Goal: Task Accomplishment & Management: Manage account settings

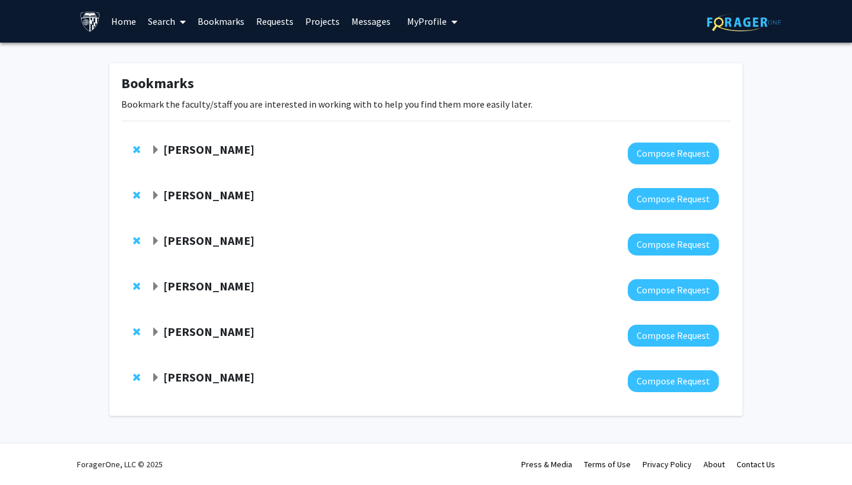
click at [158, 18] on link "Search" at bounding box center [167, 21] width 50 height 41
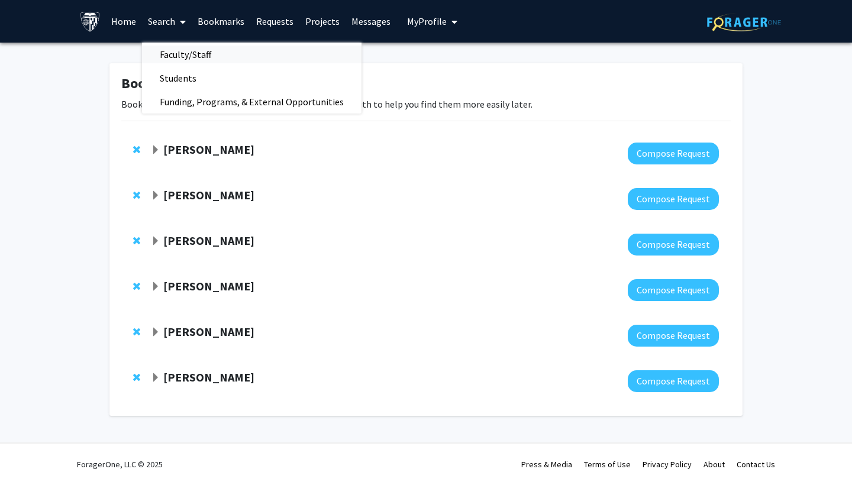
click at [181, 54] on span "Faculty/Staff" at bounding box center [185, 55] width 87 height 24
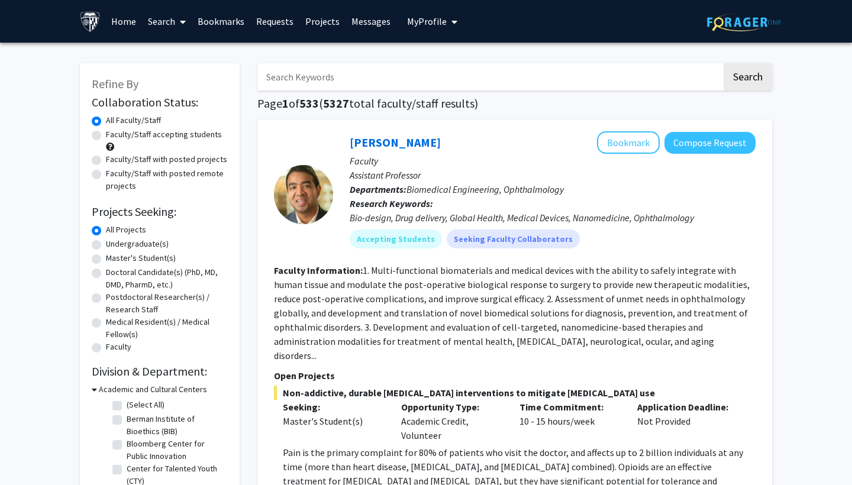
click at [320, 72] on input "Search Keywords" at bounding box center [489, 76] width 465 height 27
type input "[MEDICAL_DATA]"
click at [747, 79] on button "Search" at bounding box center [748, 76] width 49 height 27
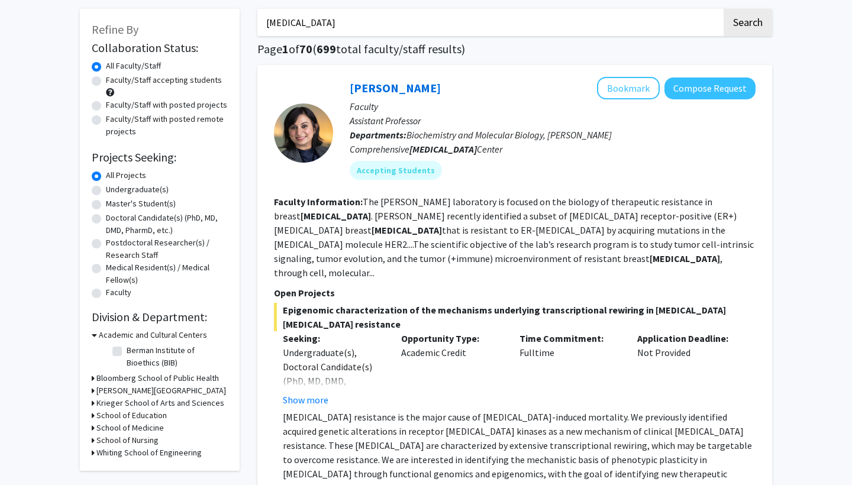
scroll to position [59, 0]
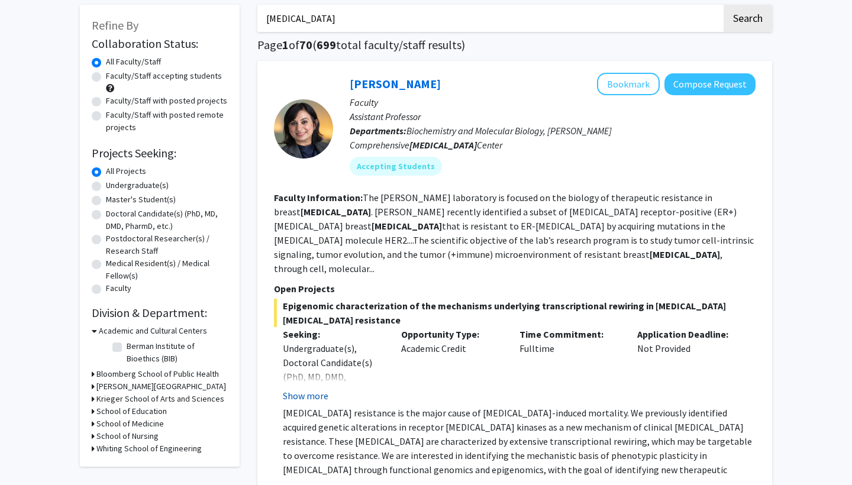
click at [318, 389] on button "Show more" at bounding box center [306, 396] width 46 height 14
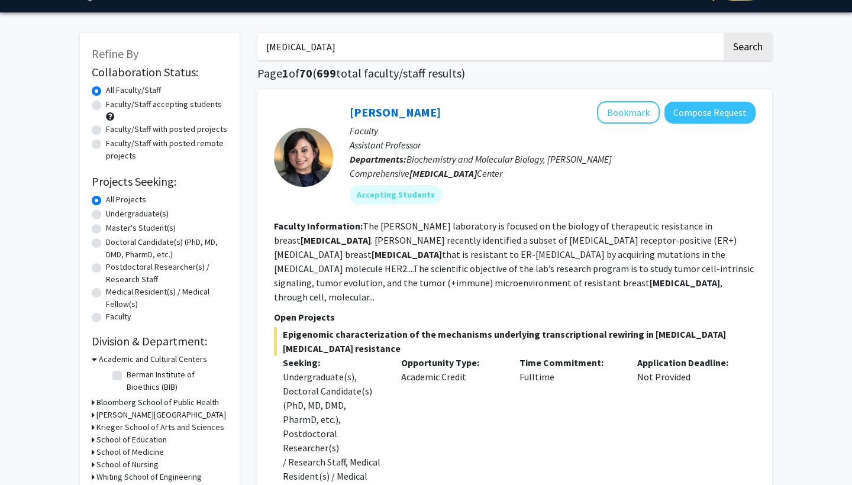
scroll to position [21, 0]
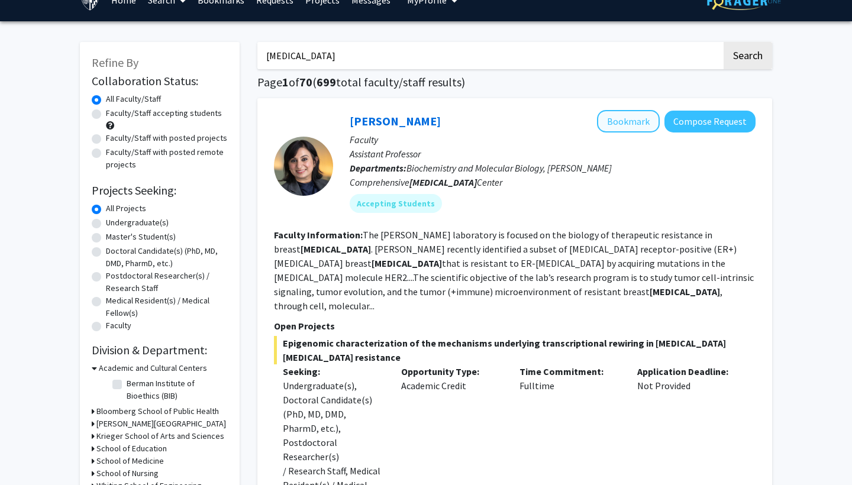
click at [636, 125] on button "Bookmark" at bounding box center [628, 121] width 63 height 22
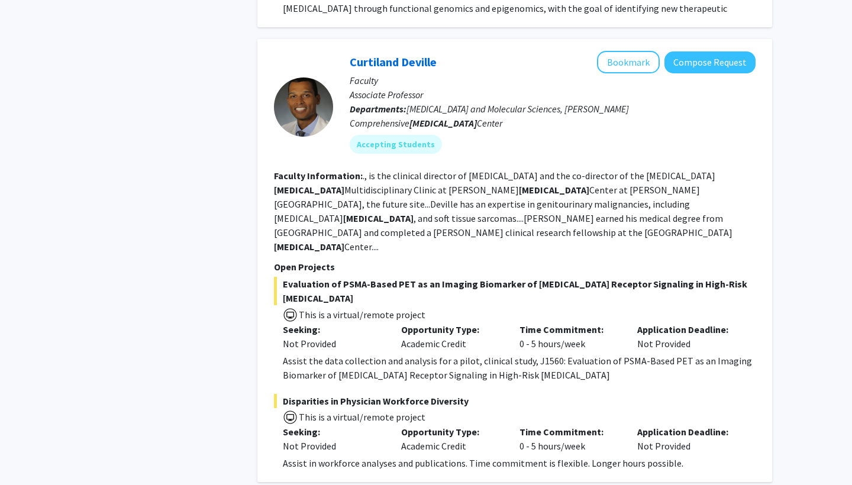
scroll to position [607, 0]
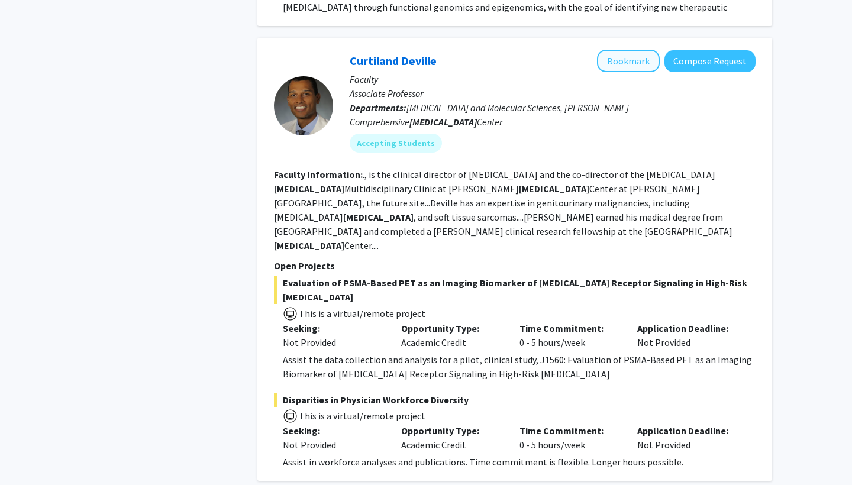
click at [636, 50] on button "Bookmark" at bounding box center [628, 61] width 63 height 22
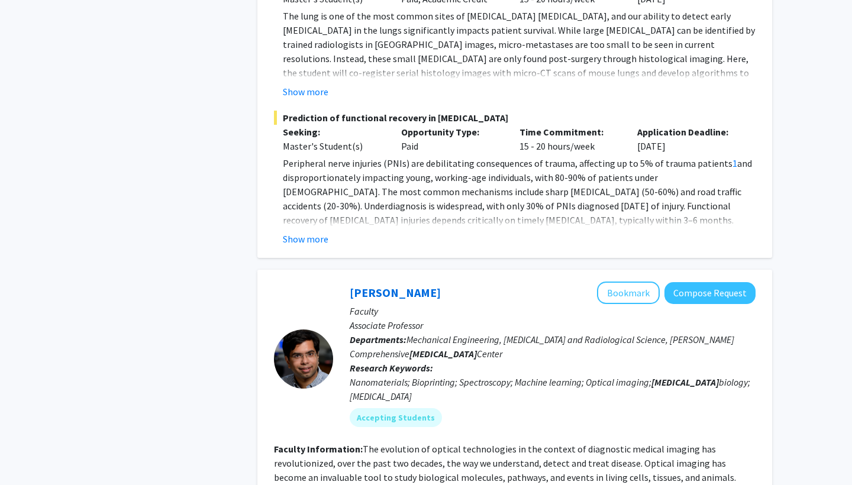
scroll to position [1508, 0]
click at [307, 231] on button "Show more" at bounding box center [306, 238] width 46 height 14
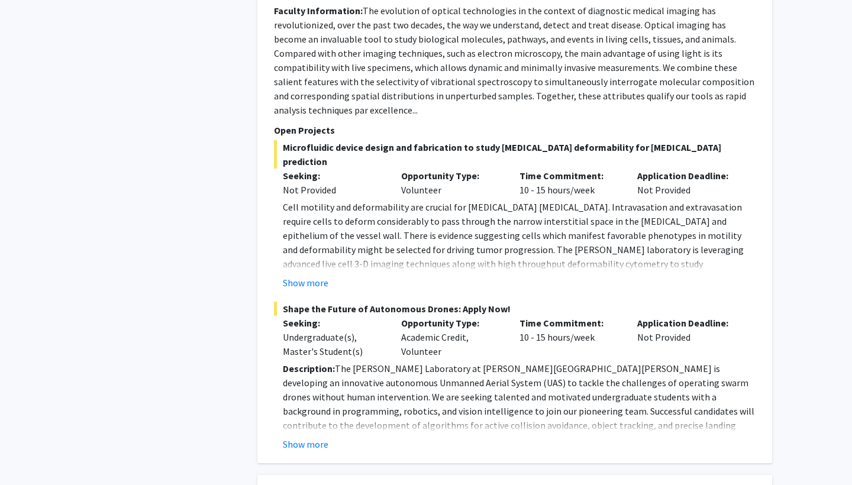
scroll to position [2132, 0]
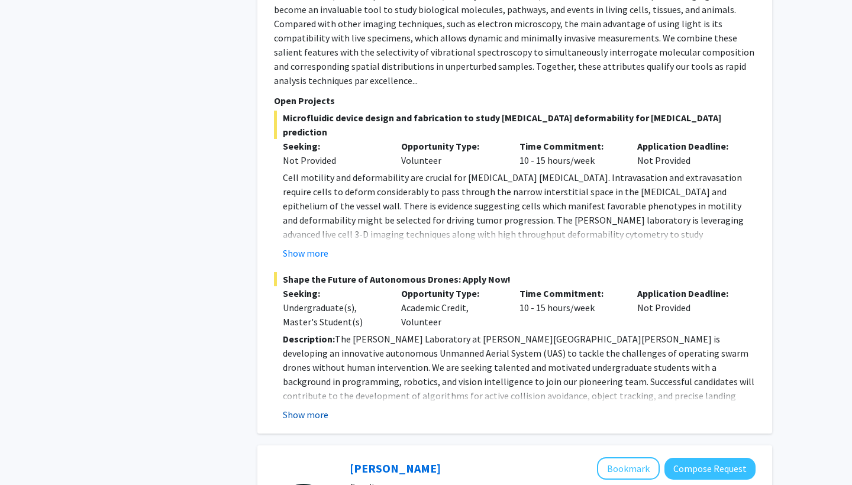
click at [318, 408] on button "Show more" at bounding box center [306, 415] width 46 height 14
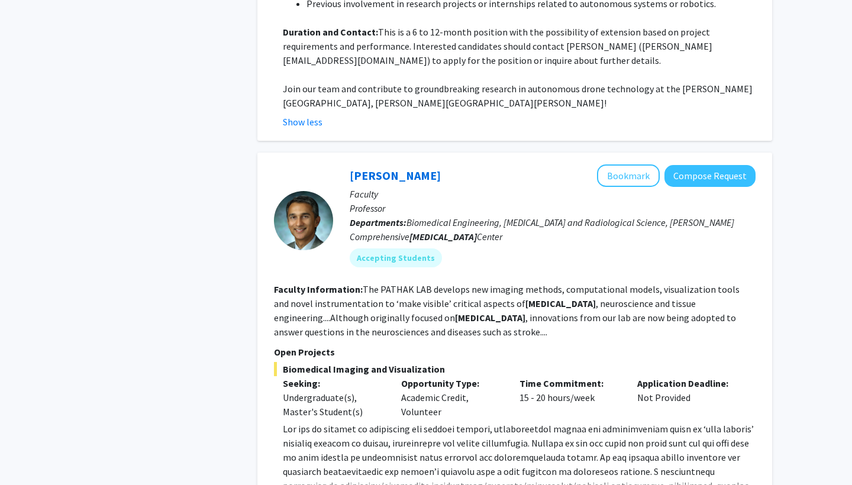
scroll to position [2780, 0]
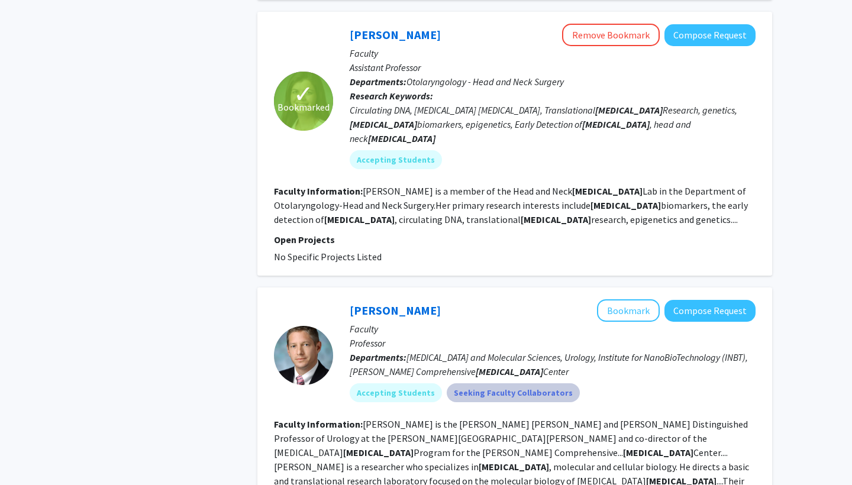
scroll to position [4287, 0]
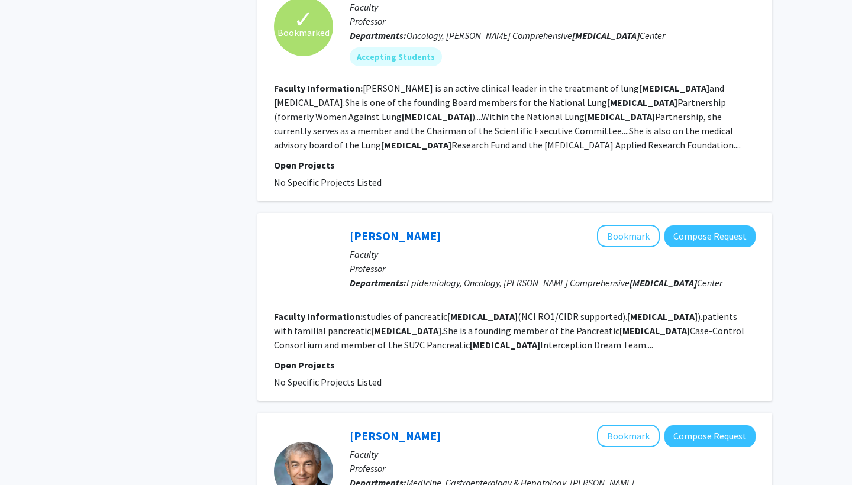
scroll to position [1406, 0]
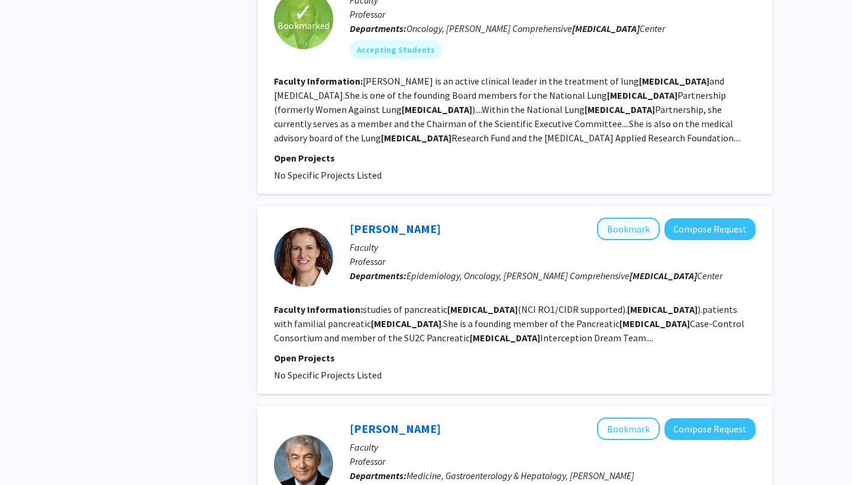
click at [618, 218] on button "Bookmark" at bounding box center [628, 229] width 63 height 22
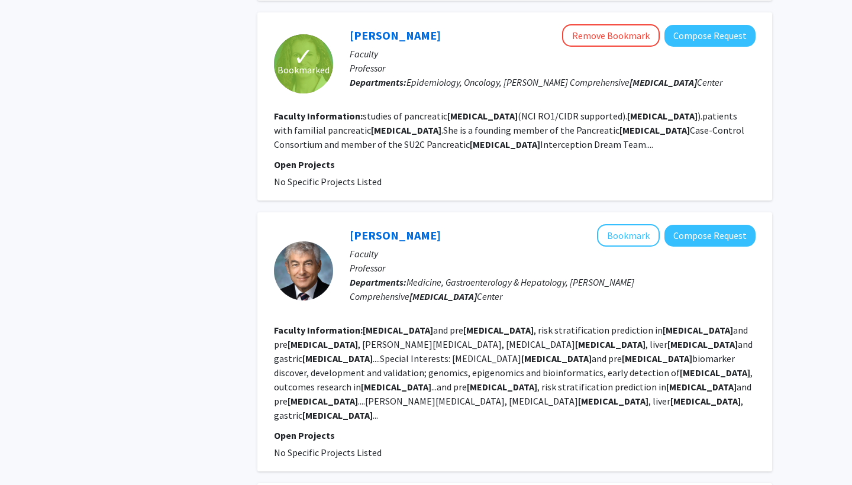
scroll to position [1600, 0]
click at [611, 224] on button "Bookmark" at bounding box center [628, 235] width 63 height 22
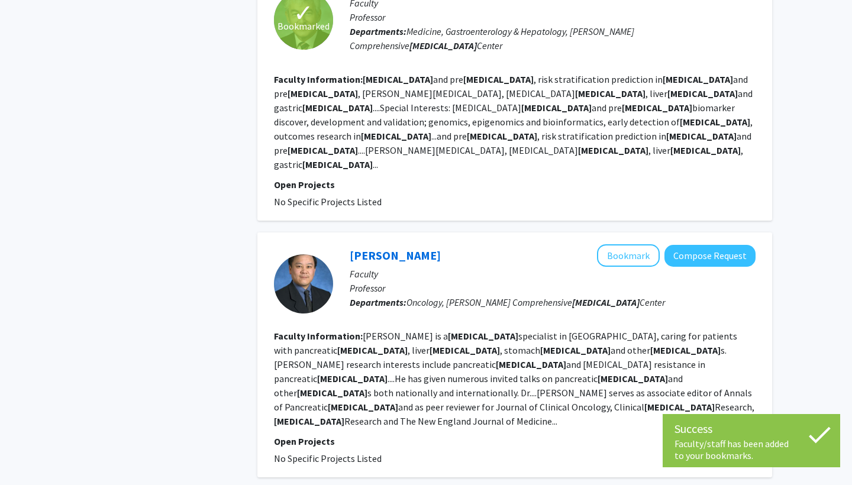
scroll to position [1881, 0]
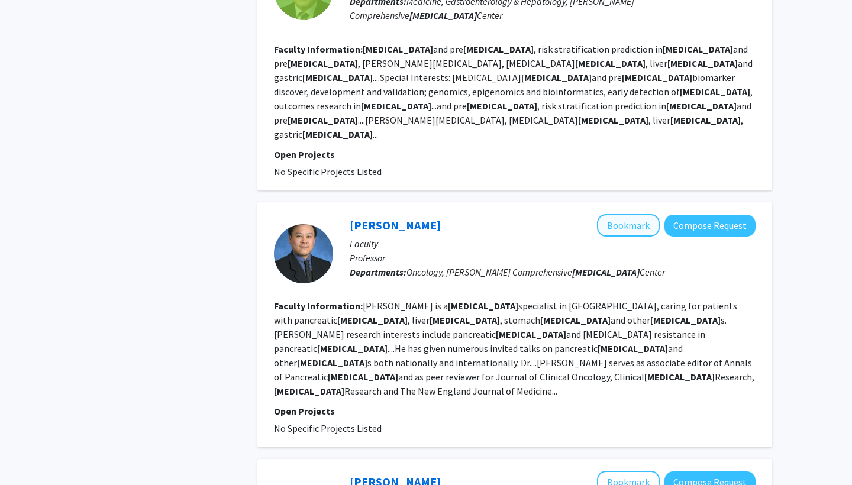
click at [624, 214] on button "Bookmark" at bounding box center [628, 225] width 63 height 22
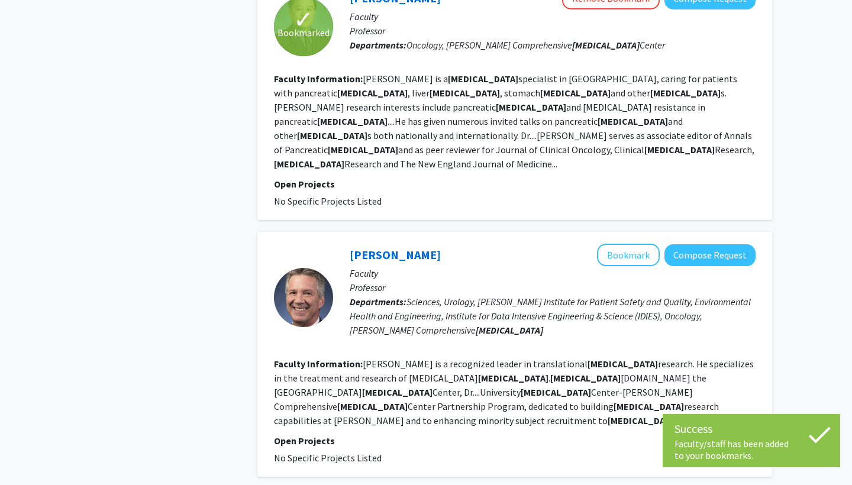
scroll to position [2100, 0]
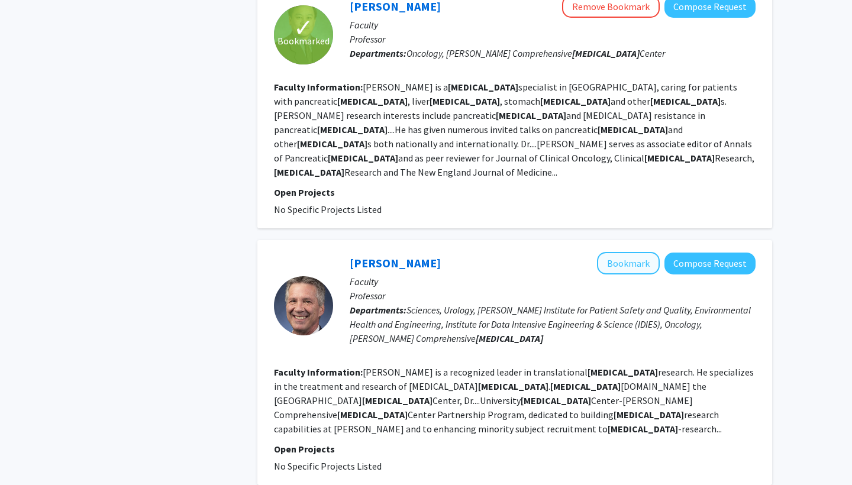
click at [624, 252] on button "Bookmark" at bounding box center [628, 263] width 63 height 22
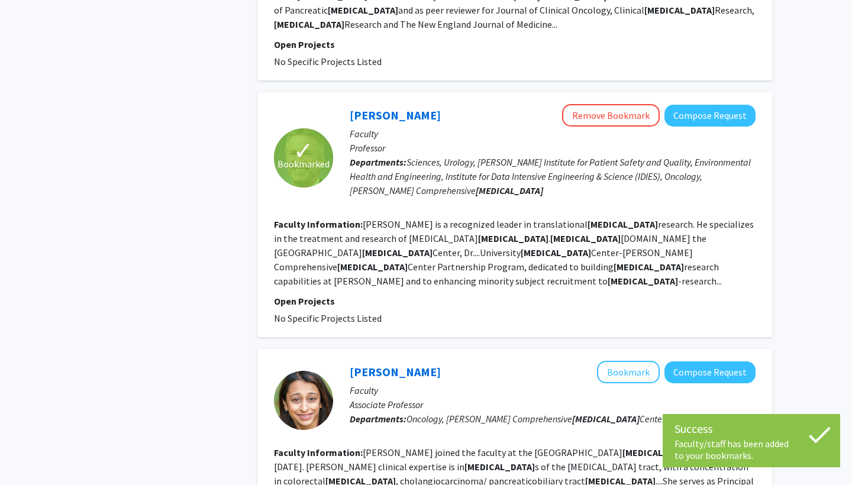
scroll to position [2247, 0]
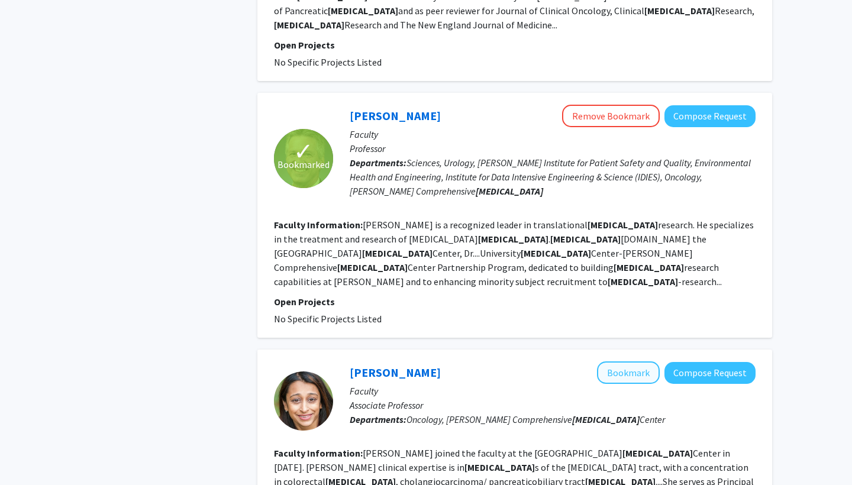
click at [630, 362] on button "Bookmark" at bounding box center [628, 373] width 63 height 22
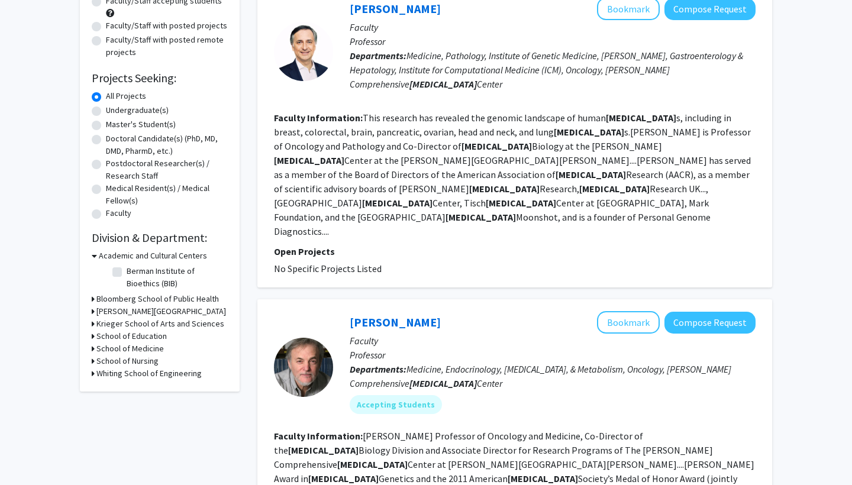
scroll to position [131, 0]
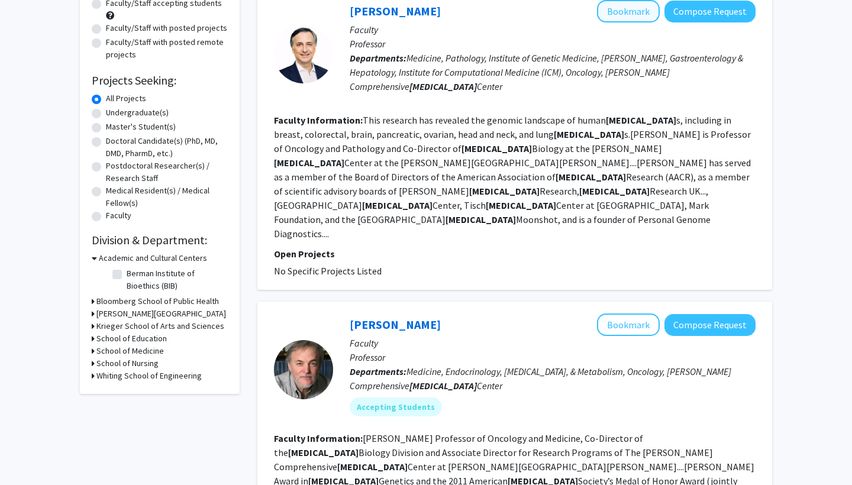
click at [641, 16] on button "Bookmark" at bounding box center [628, 11] width 63 height 22
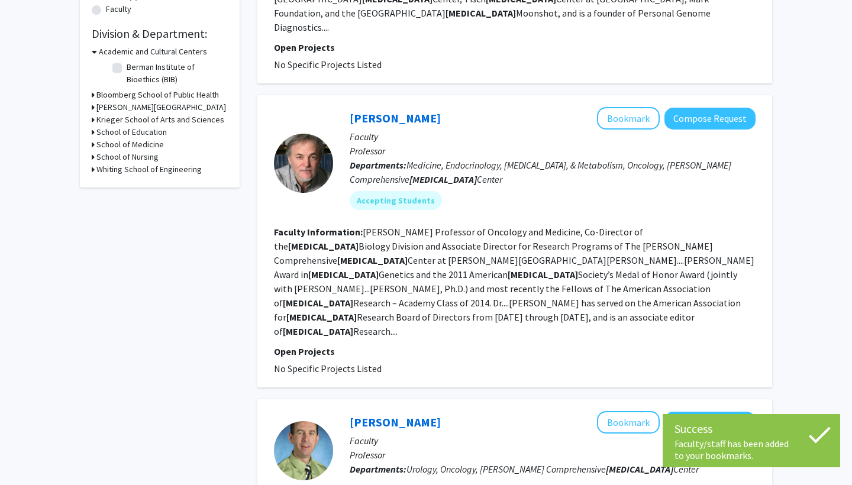
scroll to position [350, 0]
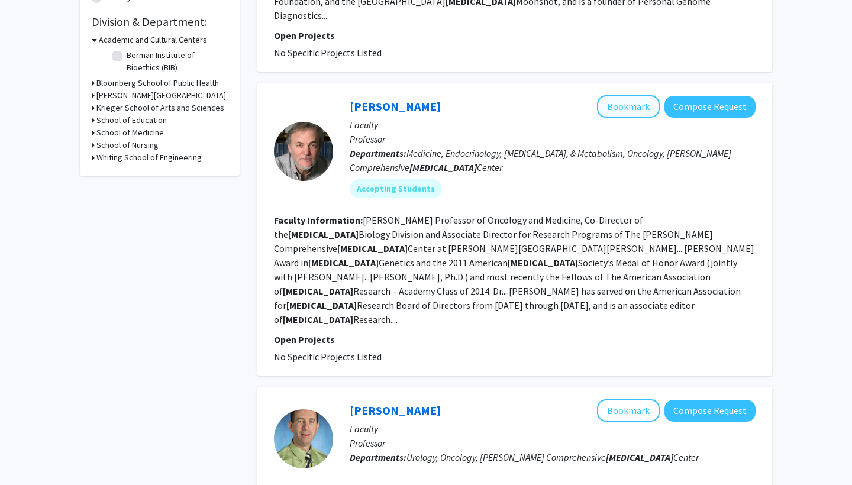
click at [617, 95] on button "Bookmark" at bounding box center [628, 106] width 63 height 22
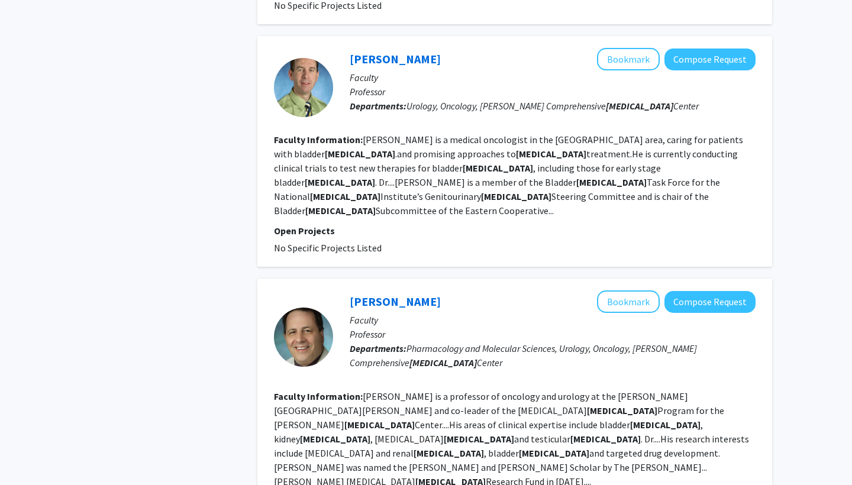
scroll to position [816, 0]
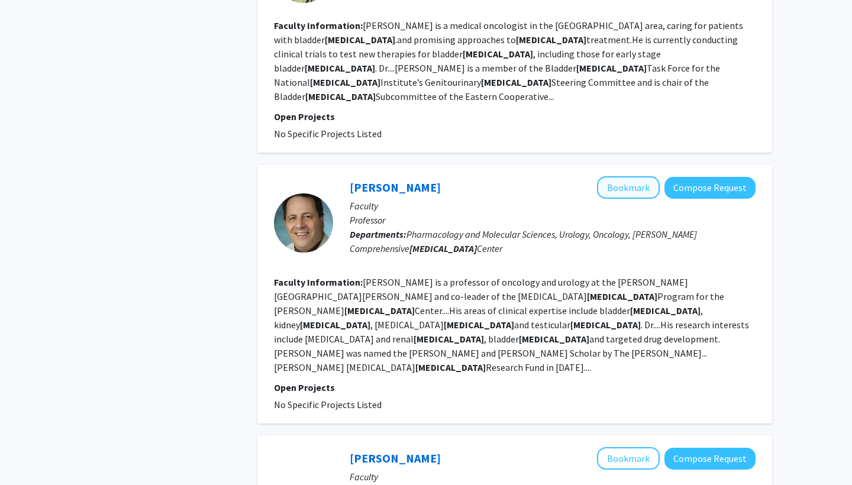
click at [608, 176] on button "Bookmark" at bounding box center [628, 187] width 63 height 22
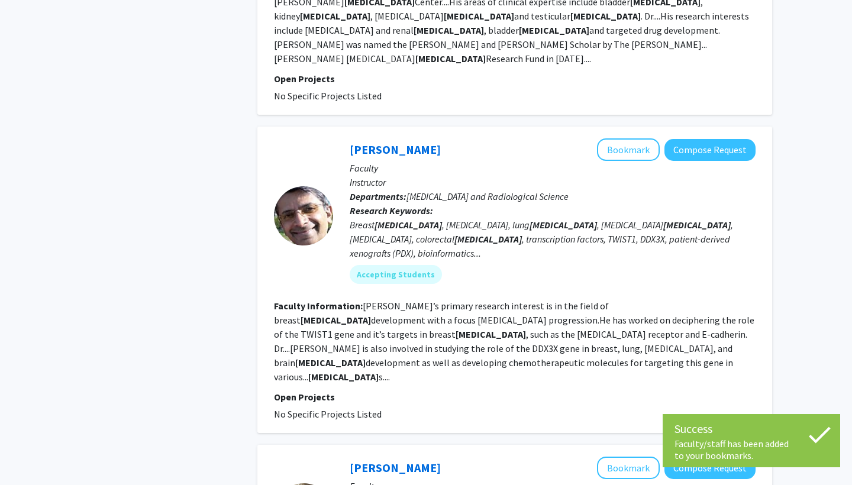
scroll to position [1124, 0]
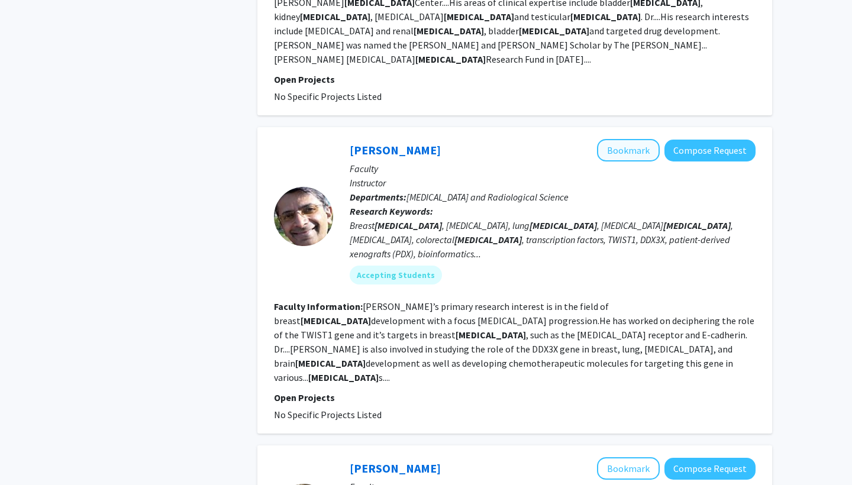
click at [640, 139] on button "Bookmark" at bounding box center [628, 150] width 63 height 22
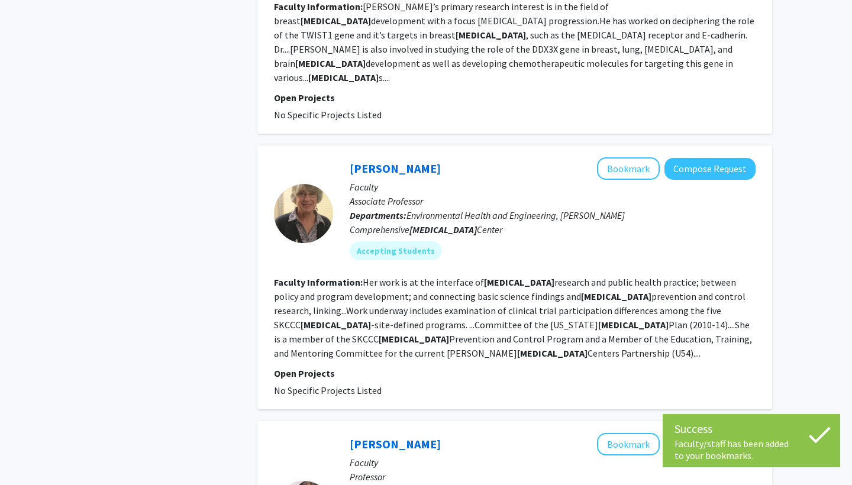
scroll to position [1426, 0]
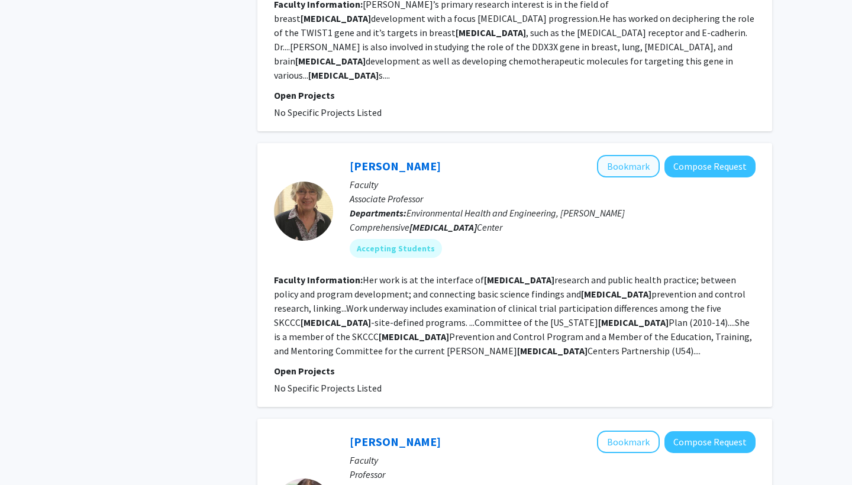
click at [627, 155] on button "Bookmark" at bounding box center [628, 166] width 63 height 22
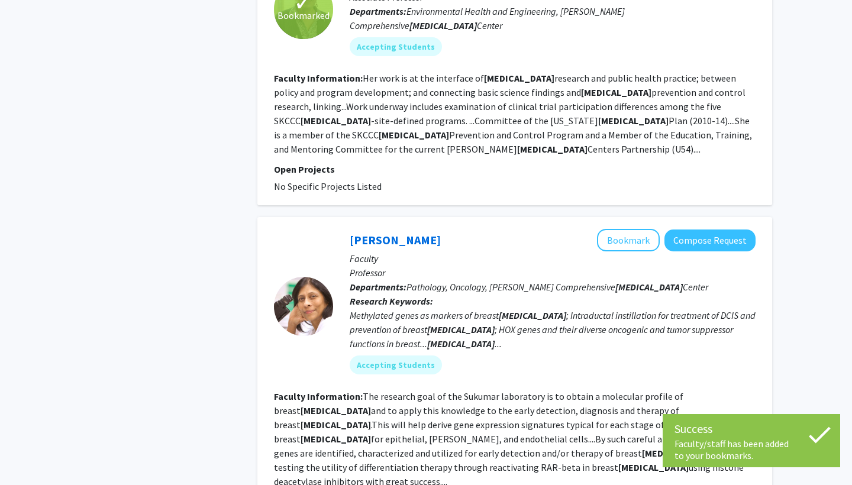
scroll to position [1632, 0]
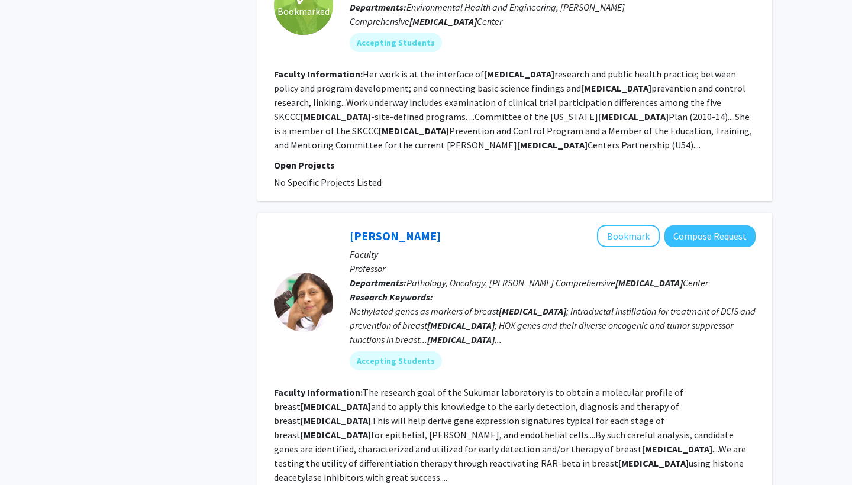
click at [636, 213] on div "[PERSON_NAME] Bookmark Compose Request Faculty Professor Departments: Pathology…" at bounding box center [514, 373] width 515 height 321
click at [631, 225] on button "Bookmark" at bounding box center [628, 236] width 63 height 22
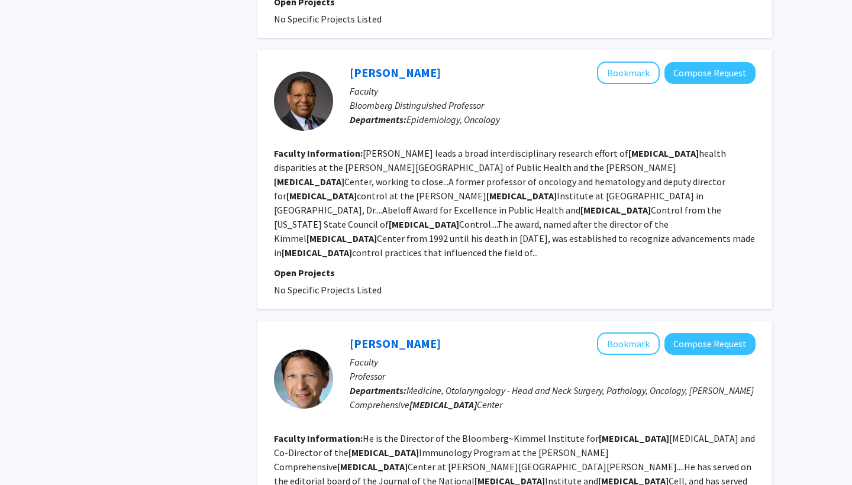
scroll to position [2385, 0]
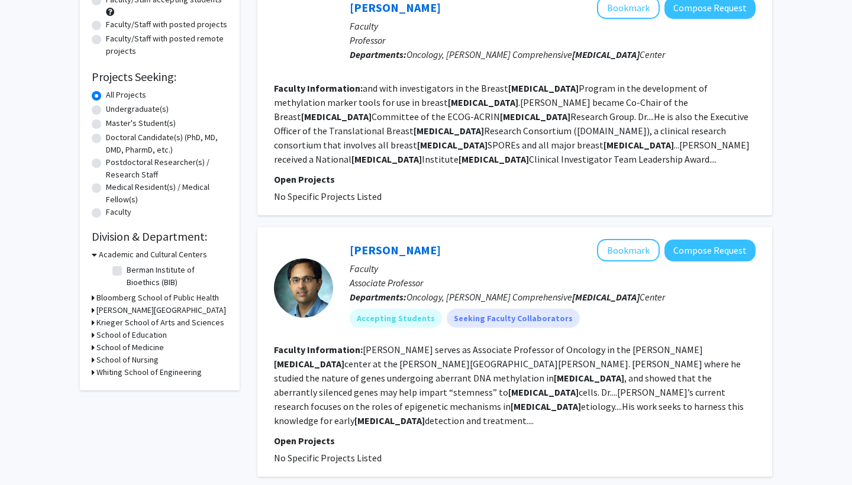
scroll to position [136, 0]
click at [614, 239] on button "Bookmark" at bounding box center [628, 250] width 63 height 22
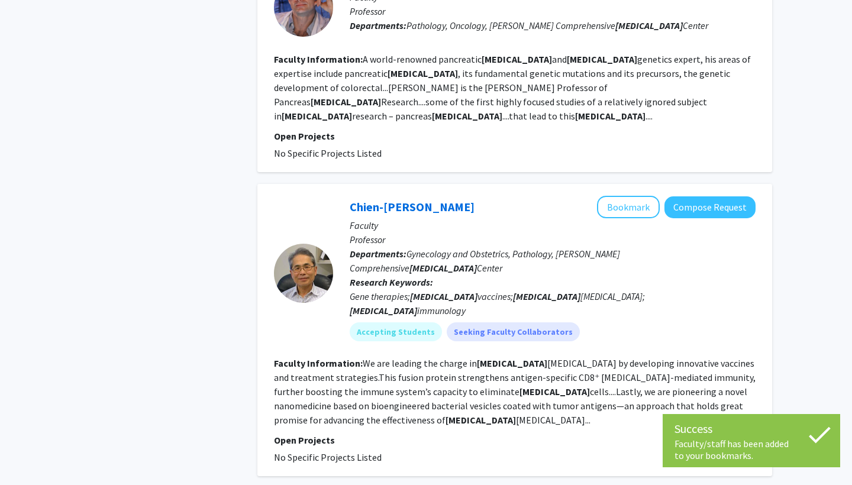
scroll to position [1154, 0]
click at [621, 195] on button "Bookmark" at bounding box center [628, 206] width 63 height 22
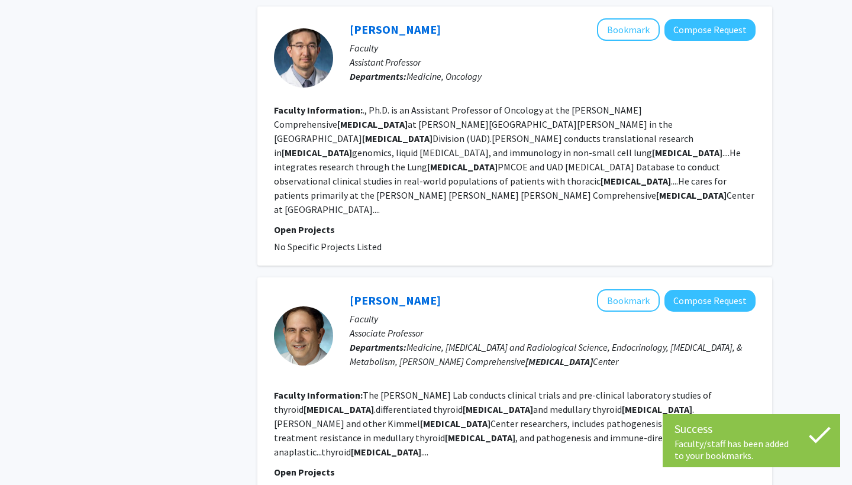
scroll to position [2119, 0]
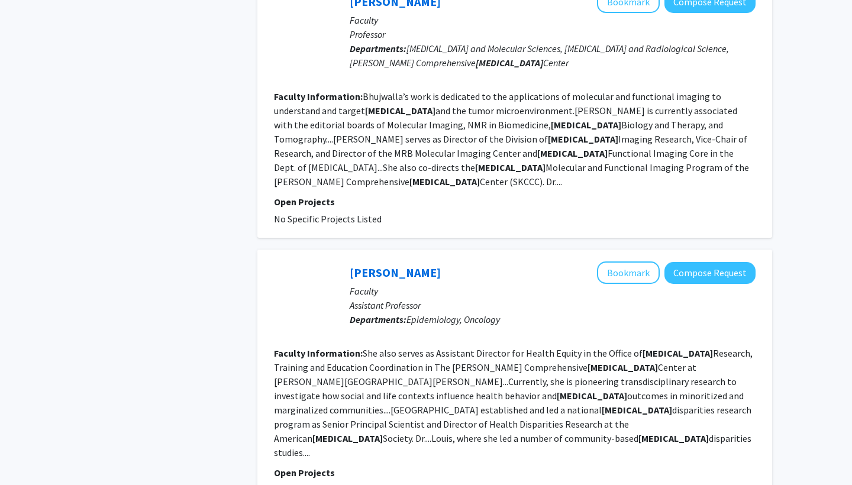
scroll to position [2209, 0]
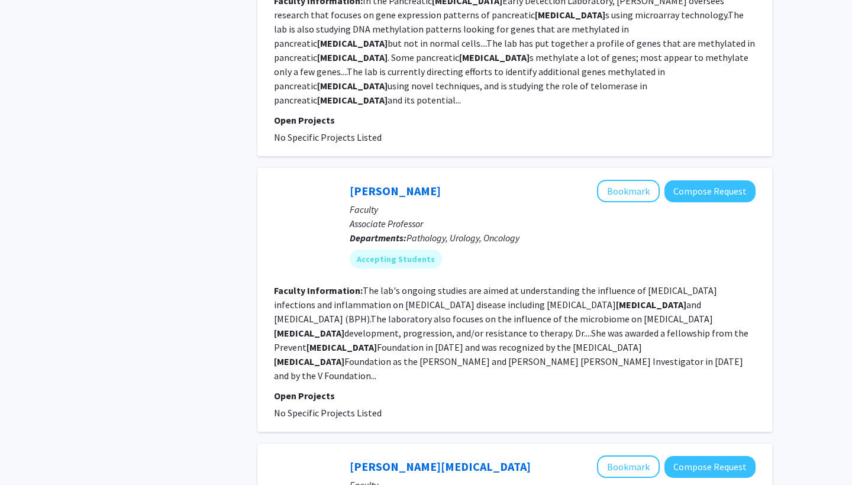
scroll to position [1842, 0]
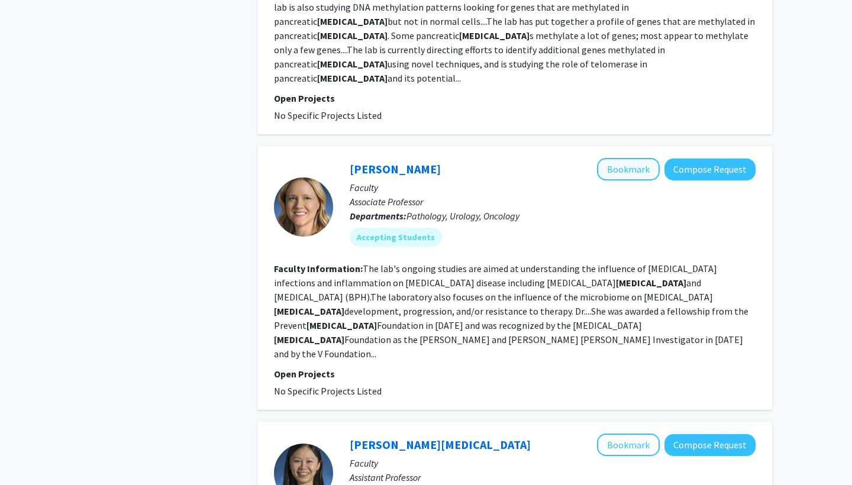
click at [619, 158] on button "Bookmark" at bounding box center [628, 169] width 63 height 22
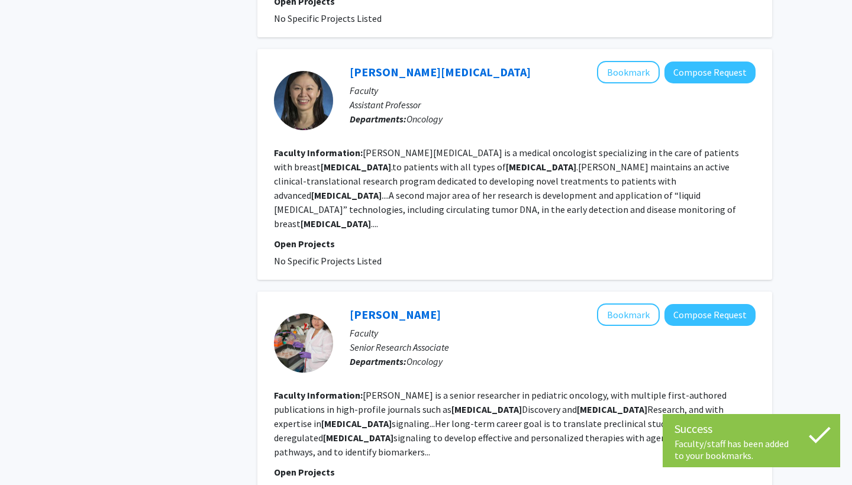
scroll to position [2214, 0]
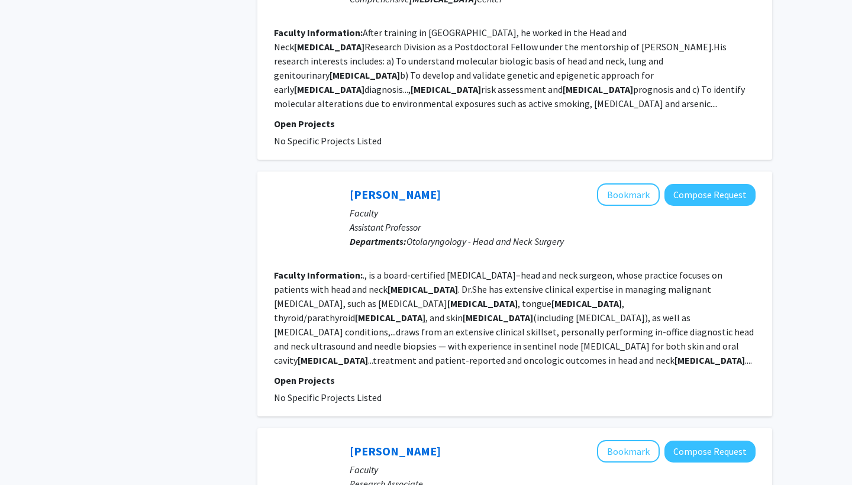
scroll to position [2082, 0]
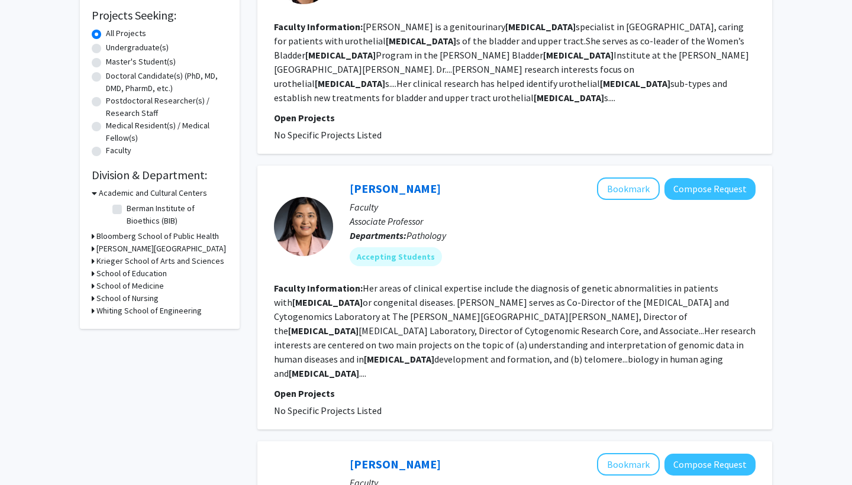
scroll to position [197, 0]
click at [634, 177] on button "Bookmark" at bounding box center [628, 188] width 63 height 22
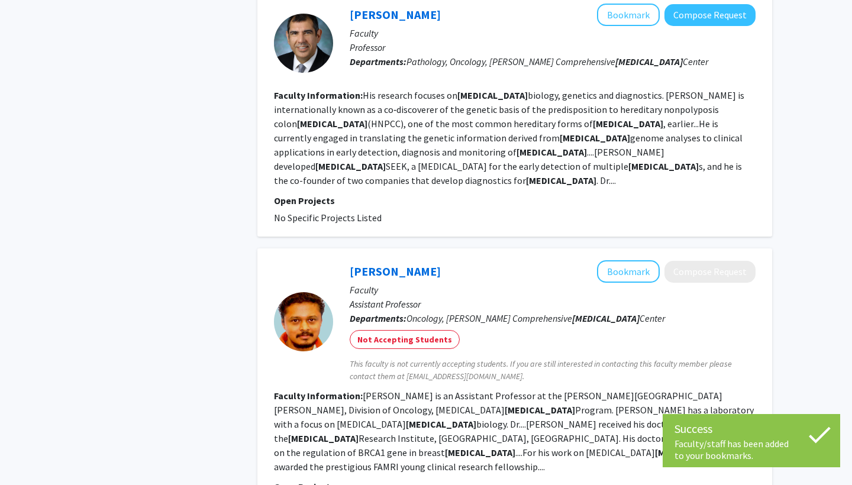
scroll to position [2144, 0]
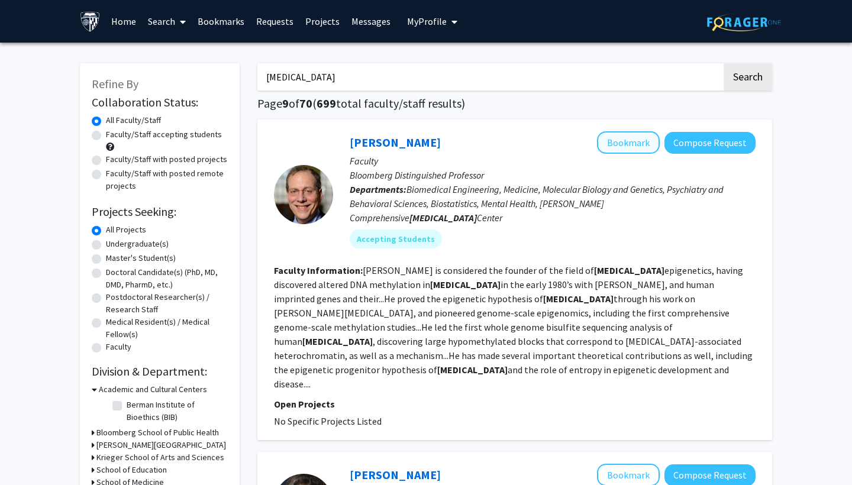
click at [624, 140] on button "Bookmark" at bounding box center [628, 142] width 63 height 22
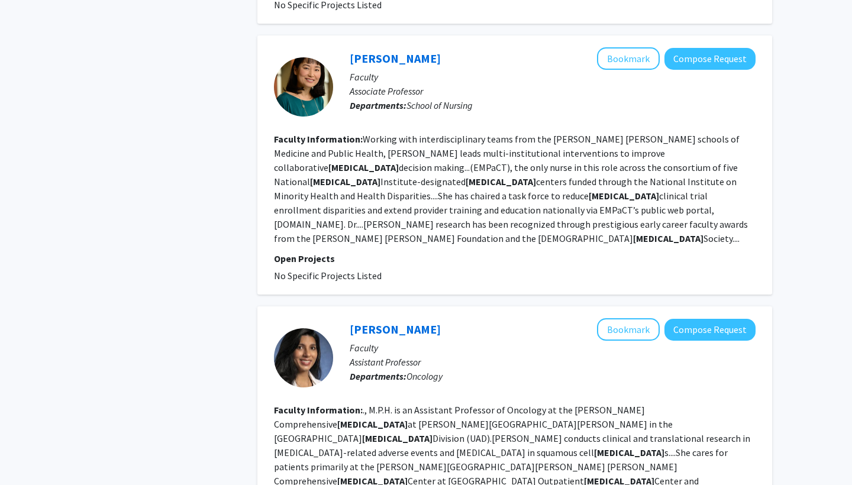
scroll to position [2285, 0]
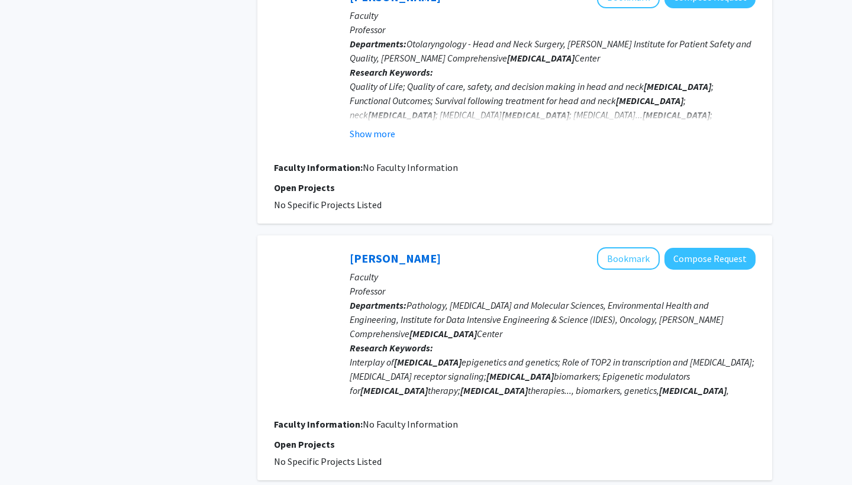
scroll to position [2248, 0]
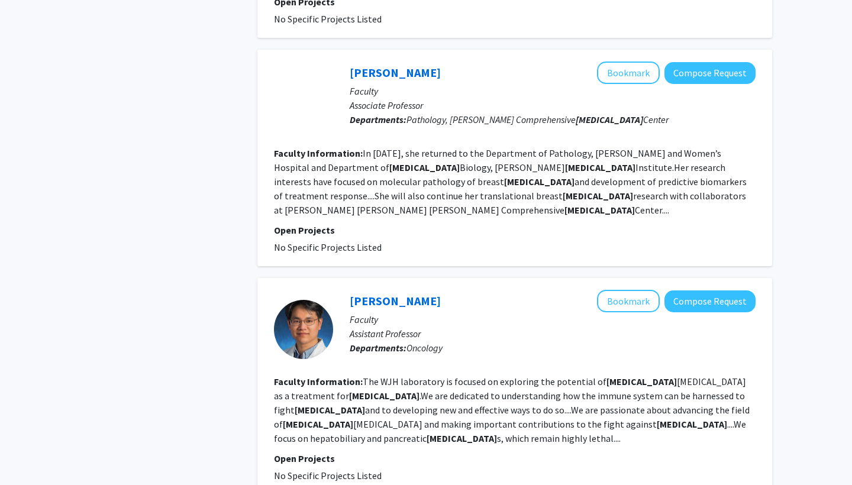
scroll to position [2039, 0]
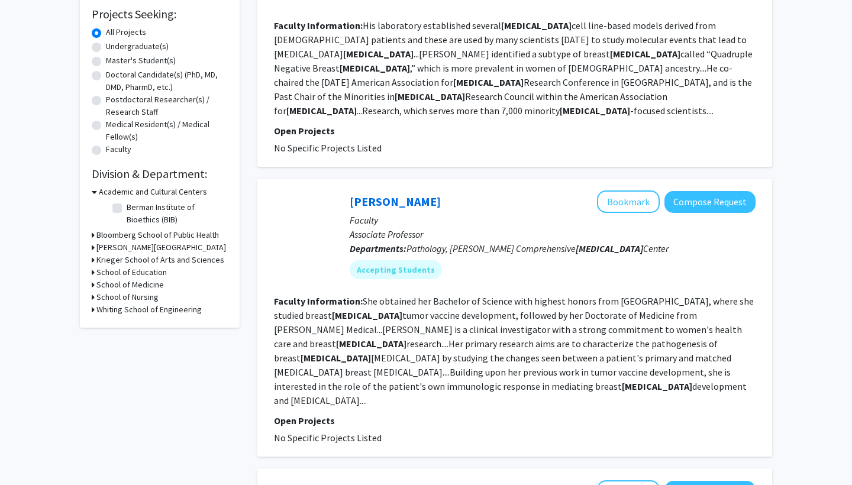
scroll to position [198, 0]
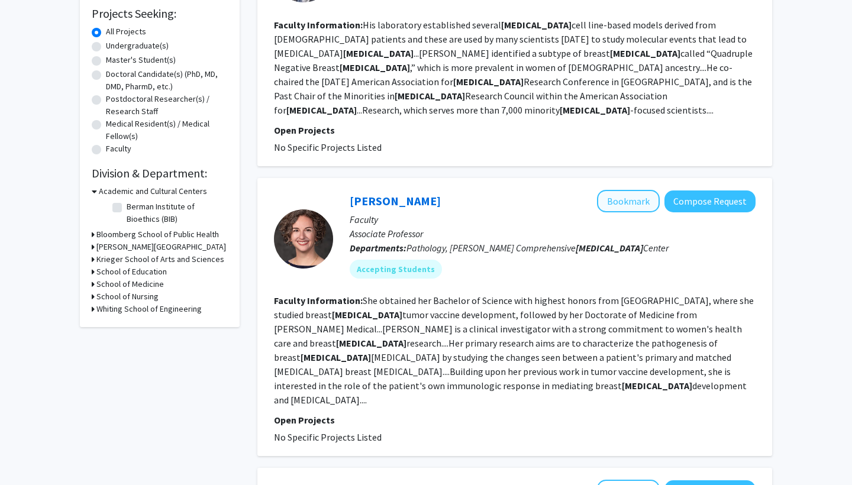
click at [615, 190] on button "Bookmark" at bounding box center [628, 201] width 63 height 22
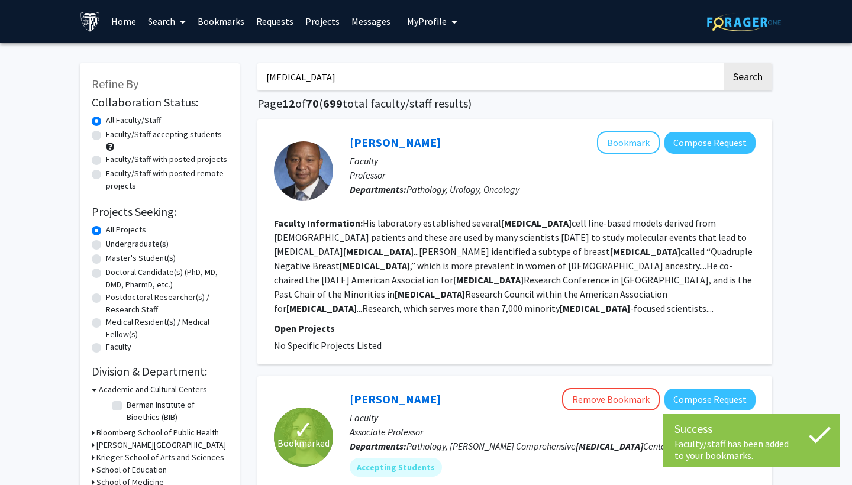
scroll to position [0, 0]
click at [230, 20] on link "Bookmarks" at bounding box center [221, 21] width 59 height 41
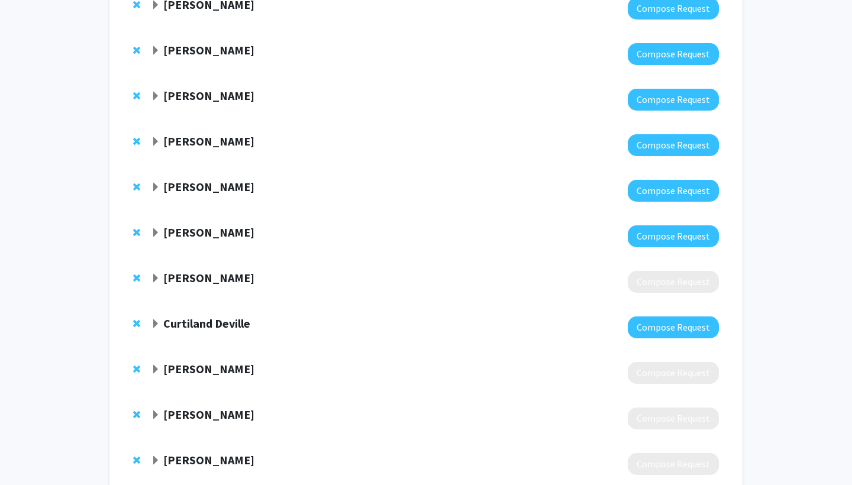
scroll to position [219, 0]
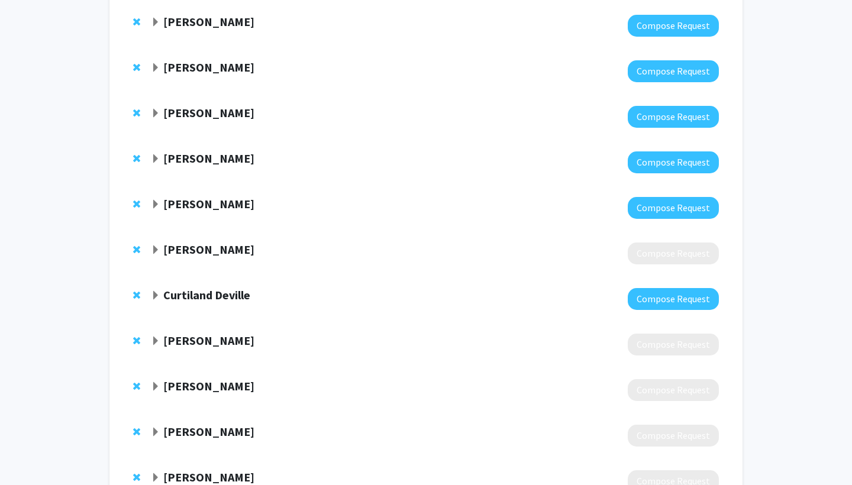
click at [134, 248] on span "Remove Alison Klein from bookmarks" at bounding box center [136, 249] width 7 height 9
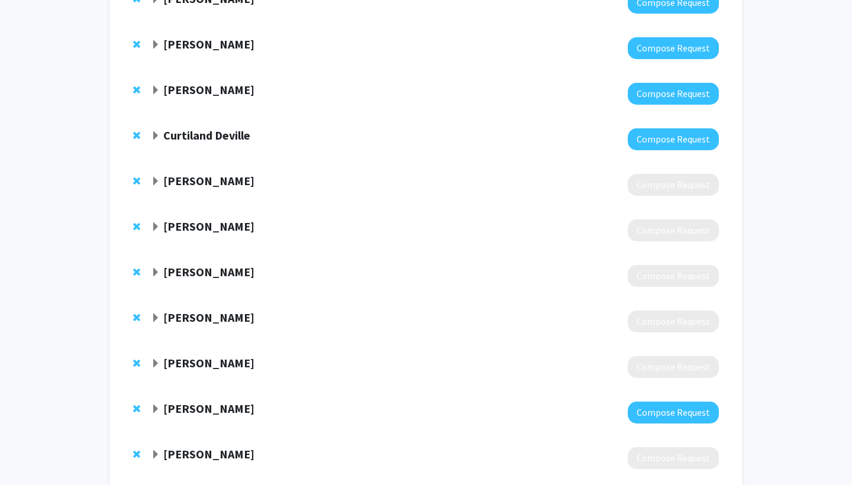
scroll to position [338, 0]
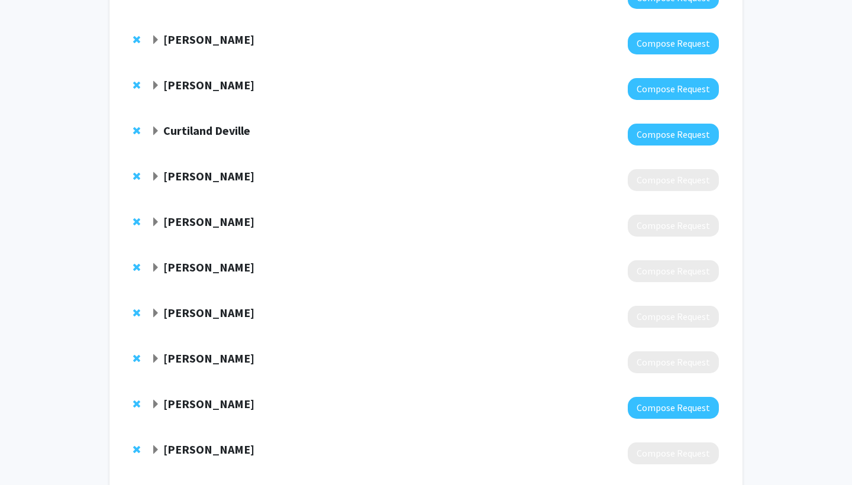
click at [136, 180] on span "Remove Stephen Meltzer from bookmarks" at bounding box center [136, 176] width 7 height 9
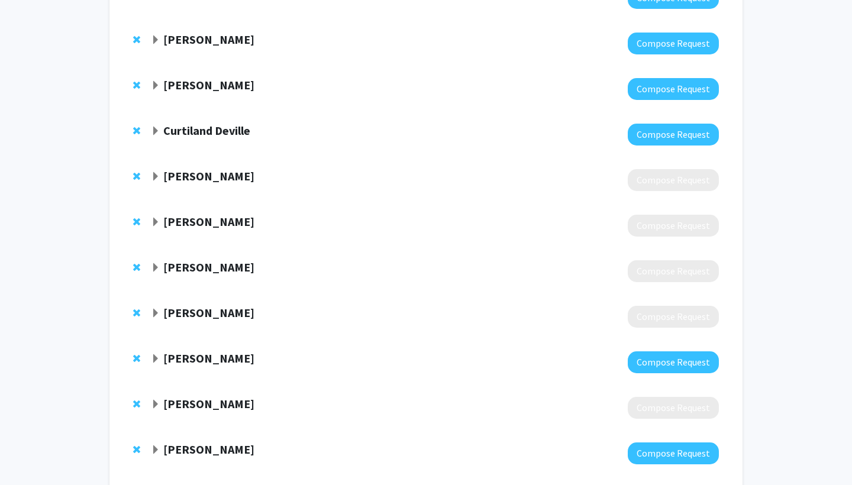
click at [136, 180] on span "Remove Daniel Laheru from bookmarks" at bounding box center [136, 176] width 7 height 9
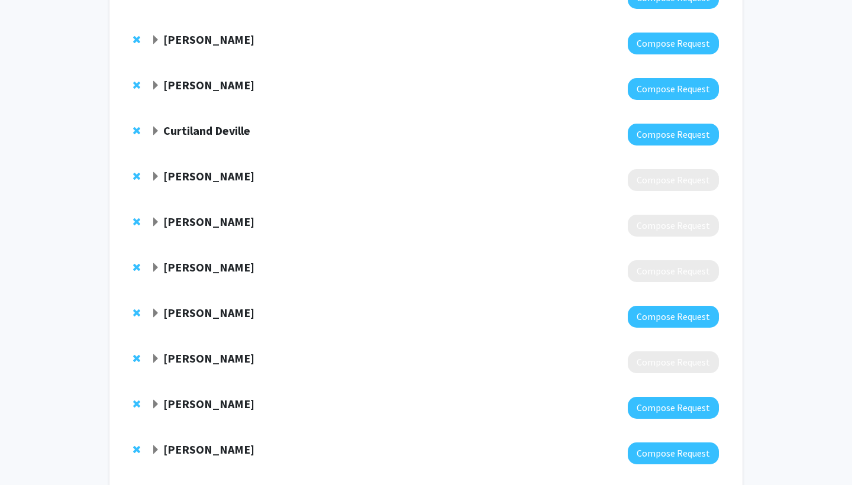
click at [136, 180] on span "Remove Bill Nelson from bookmarks" at bounding box center [136, 176] width 7 height 9
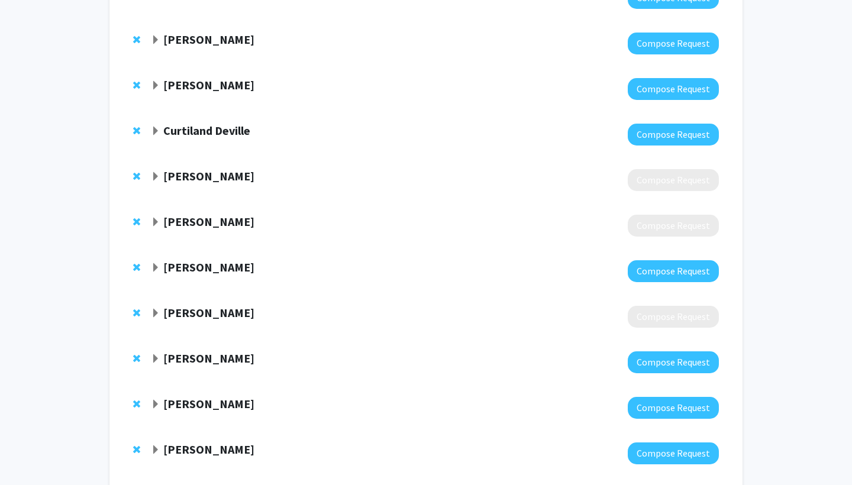
click at [136, 180] on span "Remove Nilo Azad from bookmarks" at bounding box center [136, 176] width 7 height 9
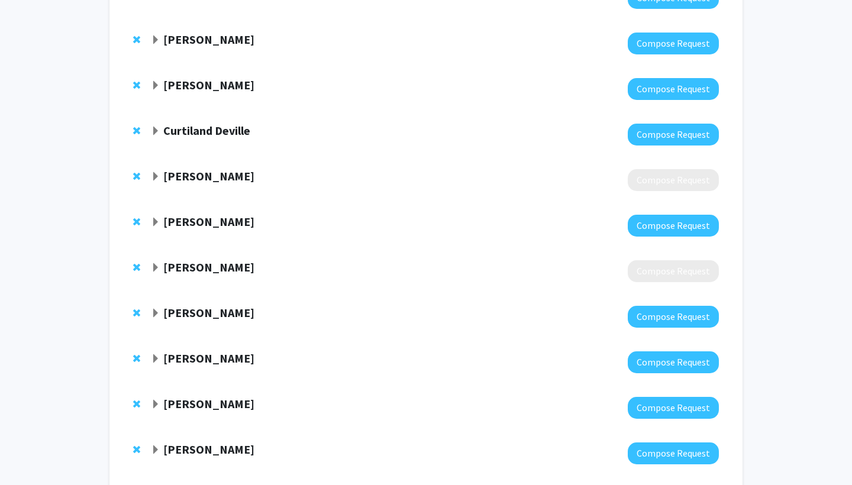
click at [136, 180] on span "Remove Victor Velculescu from bookmarks" at bounding box center [136, 176] width 7 height 9
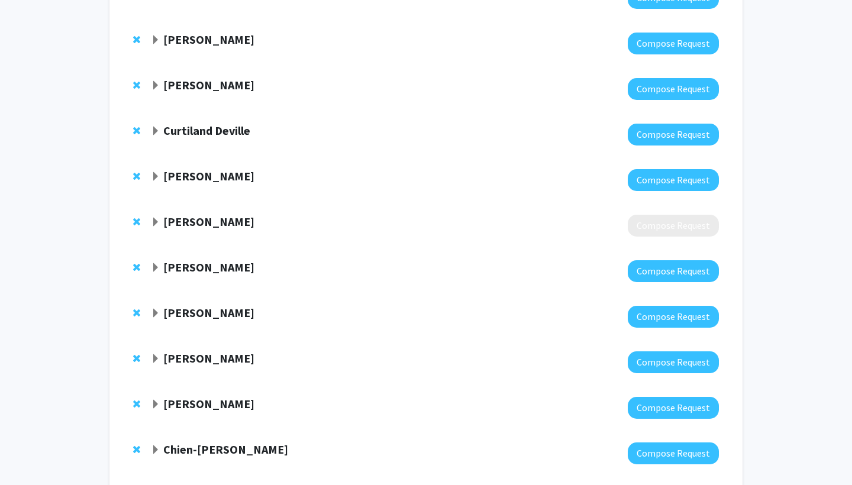
click at [136, 224] on span "Remove Sam Denmeade from bookmarks" at bounding box center [136, 221] width 7 height 9
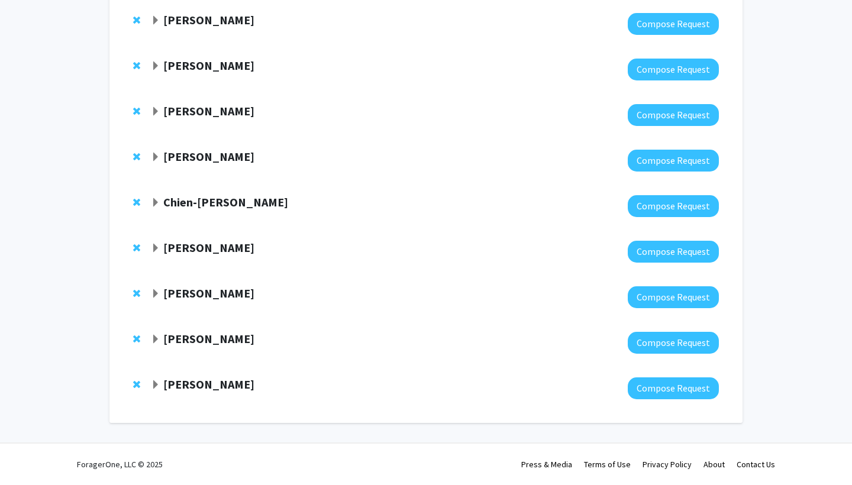
scroll to position [541, 0]
